Goal: Transaction & Acquisition: Download file/media

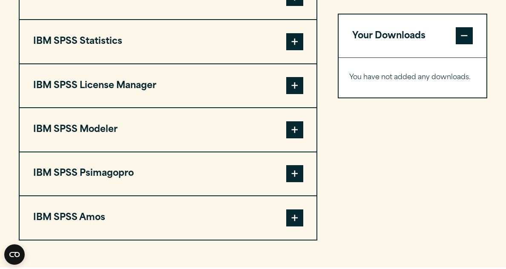
scroll to position [698, 0]
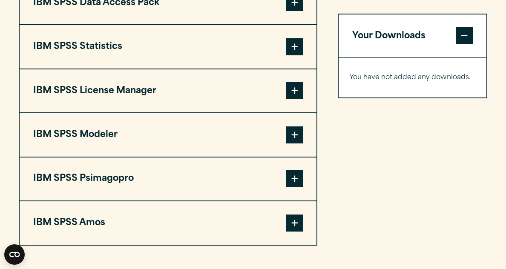
click at [198, 156] on button "IBM SPSS Modeler" at bounding box center [168, 134] width 297 height 43
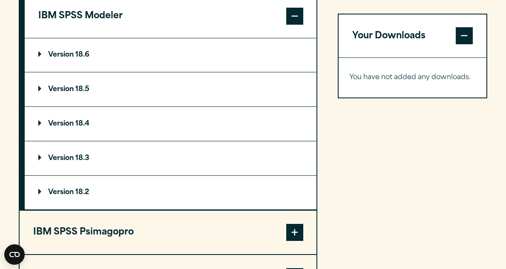
scroll to position [823, 0]
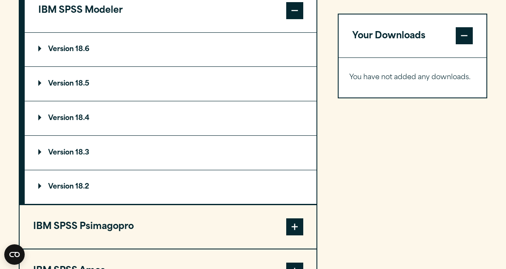
click at [67, 53] on p "Version 18.6" at bounding box center [63, 49] width 51 height 7
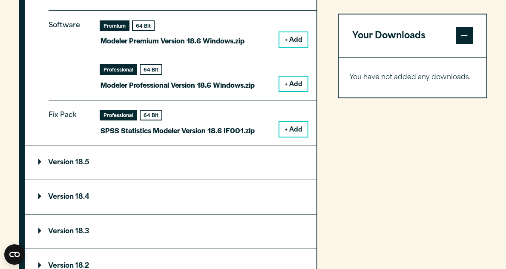
click at [223, 180] on summary "Version 18.5" at bounding box center [171, 163] width 292 height 34
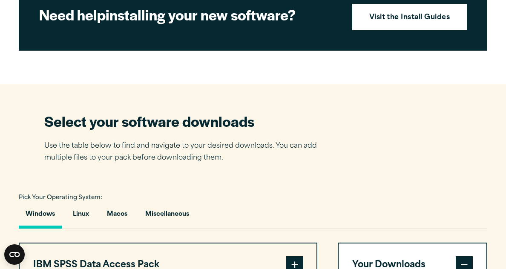
scroll to position [515, 0]
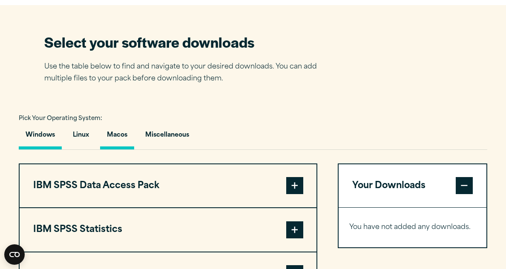
click at [132, 150] on button "Macos" at bounding box center [117, 137] width 34 height 24
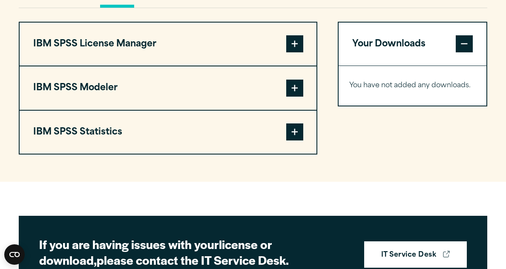
scroll to position [704, 0]
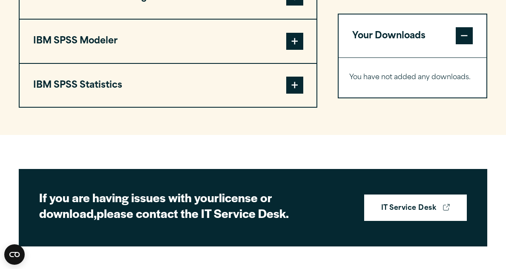
click at [132, 63] on button "IBM SPSS Modeler" at bounding box center [168, 41] width 297 height 43
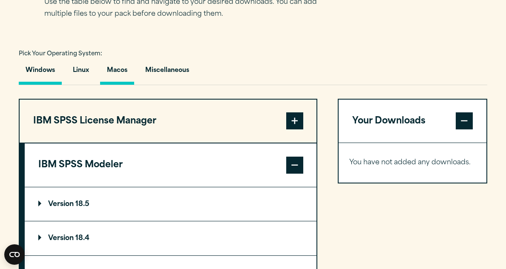
click at [39, 85] on button "Windows" at bounding box center [40, 72] width 43 height 24
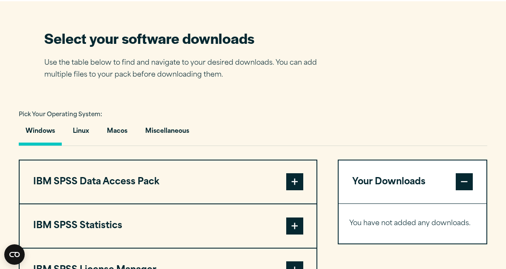
scroll to position [520, 0]
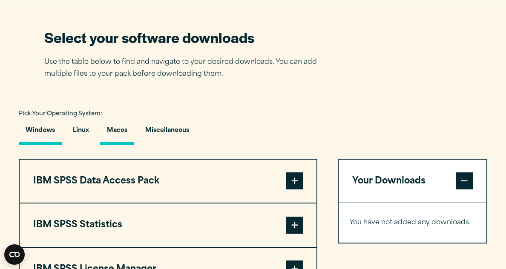
click at [122, 140] on button "Macos" at bounding box center [117, 133] width 34 height 24
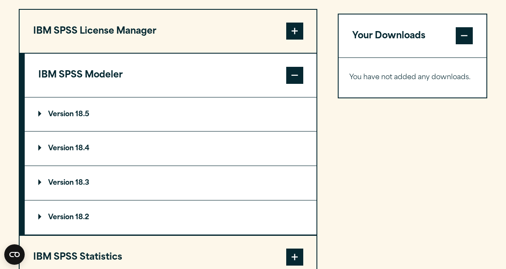
scroll to position [681, 0]
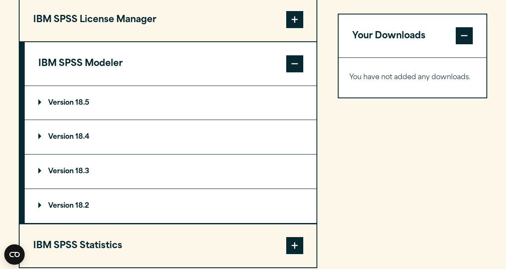
click at [74, 107] on p "Version 18.5" at bounding box center [63, 103] width 51 height 7
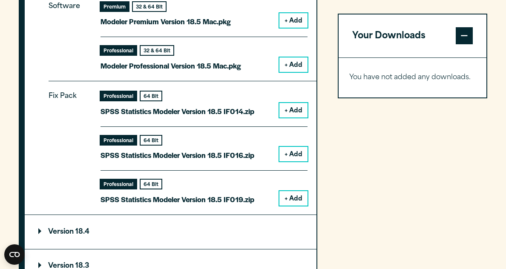
scroll to position [801, 0]
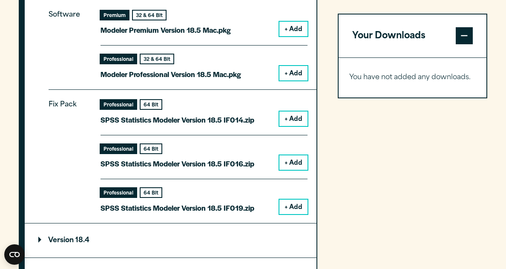
click at [294, 36] on button "+ Add" at bounding box center [293, 29] width 28 height 14
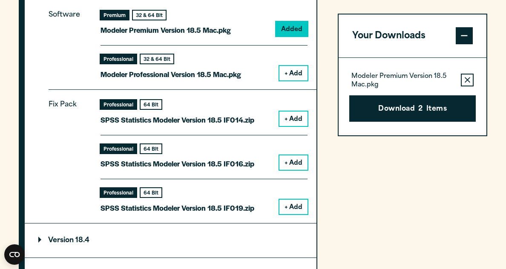
click at [294, 81] on button "+ Add" at bounding box center [293, 73] width 28 height 14
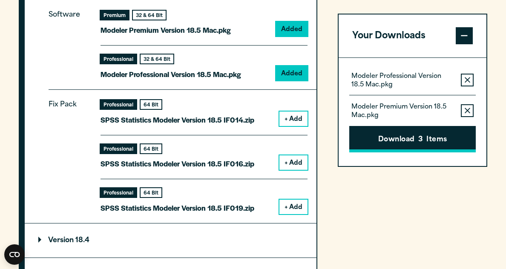
click at [386, 141] on button "Download 3 Items" at bounding box center [412, 139] width 127 height 26
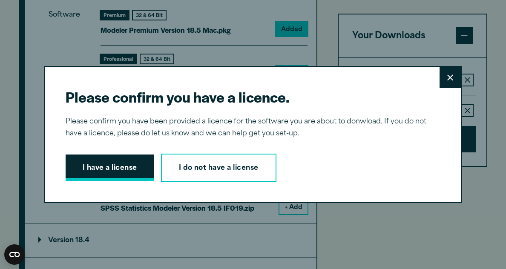
click at [92, 174] on button "I have a license" at bounding box center [110, 168] width 89 height 26
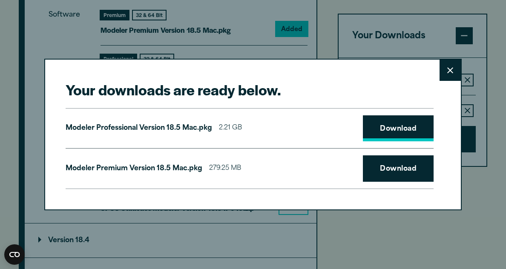
click at [404, 130] on link "Download" at bounding box center [398, 128] width 71 height 26
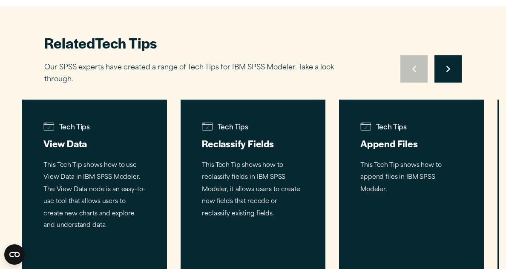
scroll to position [1377, 0]
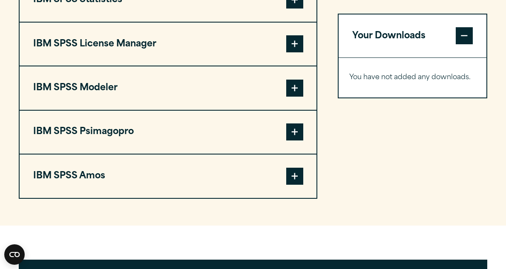
scroll to position [733, 0]
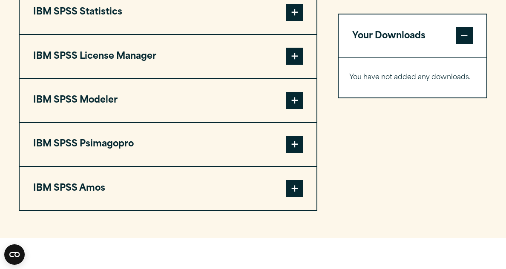
click at [270, 122] on button "IBM SPSS Modeler" at bounding box center [168, 100] width 297 height 43
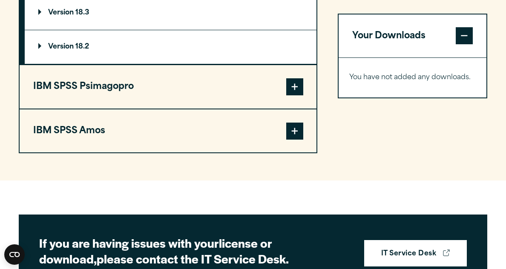
click at [168, 65] on details "Version 18.2 Software Premium 64 Bit Modeler Premium Version 18.2 Windows.zip +…" at bounding box center [171, 47] width 292 height 35
click at [184, 108] on button "IBM SPSS Psimagopro" at bounding box center [168, 86] width 297 height 43
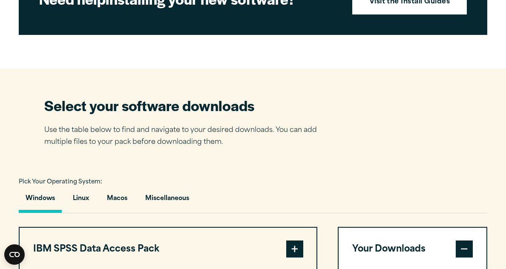
scroll to position [551, 0]
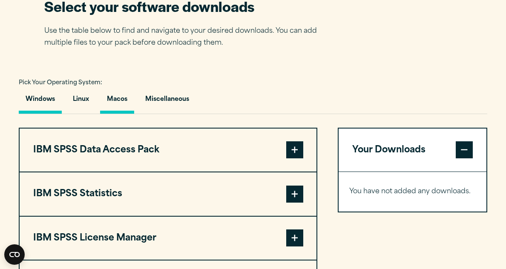
click at [117, 114] on button "Macos" at bounding box center [117, 101] width 34 height 24
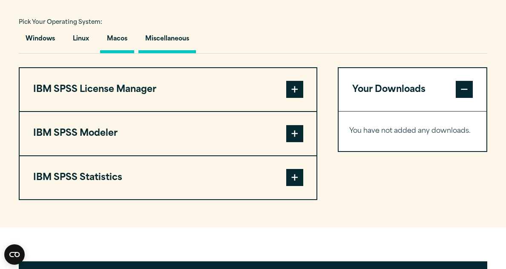
click at [166, 53] on button "Miscellaneous" at bounding box center [167, 41] width 58 height 24
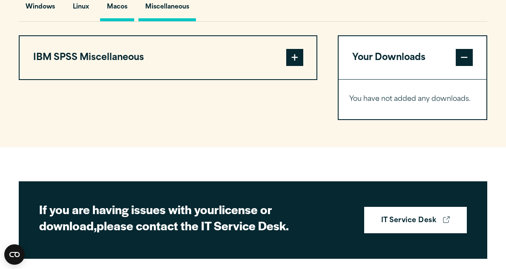
scroll to position [648, 0]
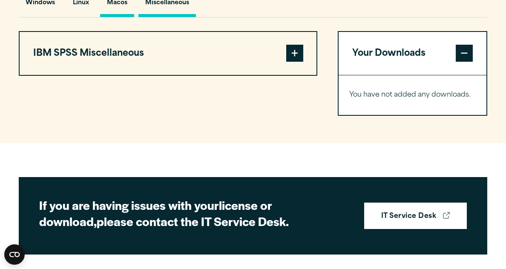
click at [121, 17] on button "Macos" at bounding box center [117, 5] width 34 height 24
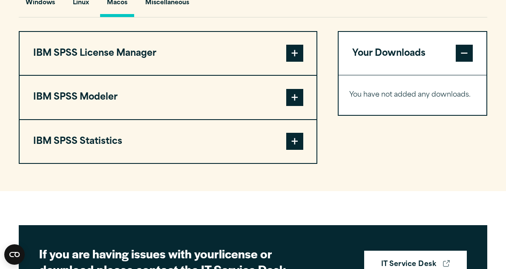
scroll to position [656, 0]
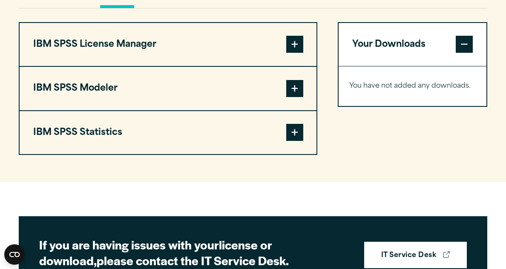
click at [242, 66] on button "IBM SPSS License Manager" at bounding box center [168, 44] width 297 height 43
